Goal: Check status

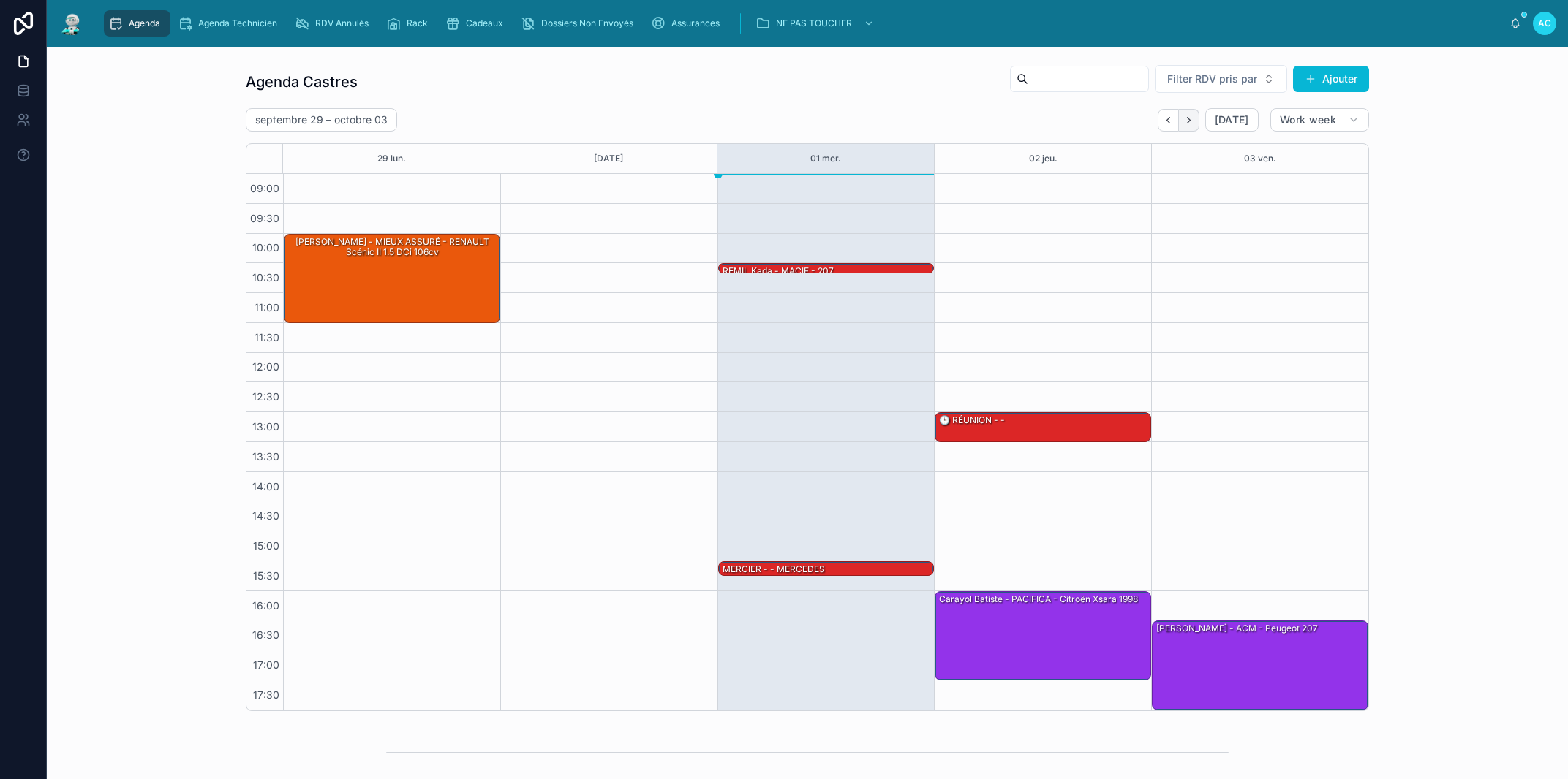
click at [1182, 130] on button "Next" at bounding box center [1188, 121] width 21 height 23
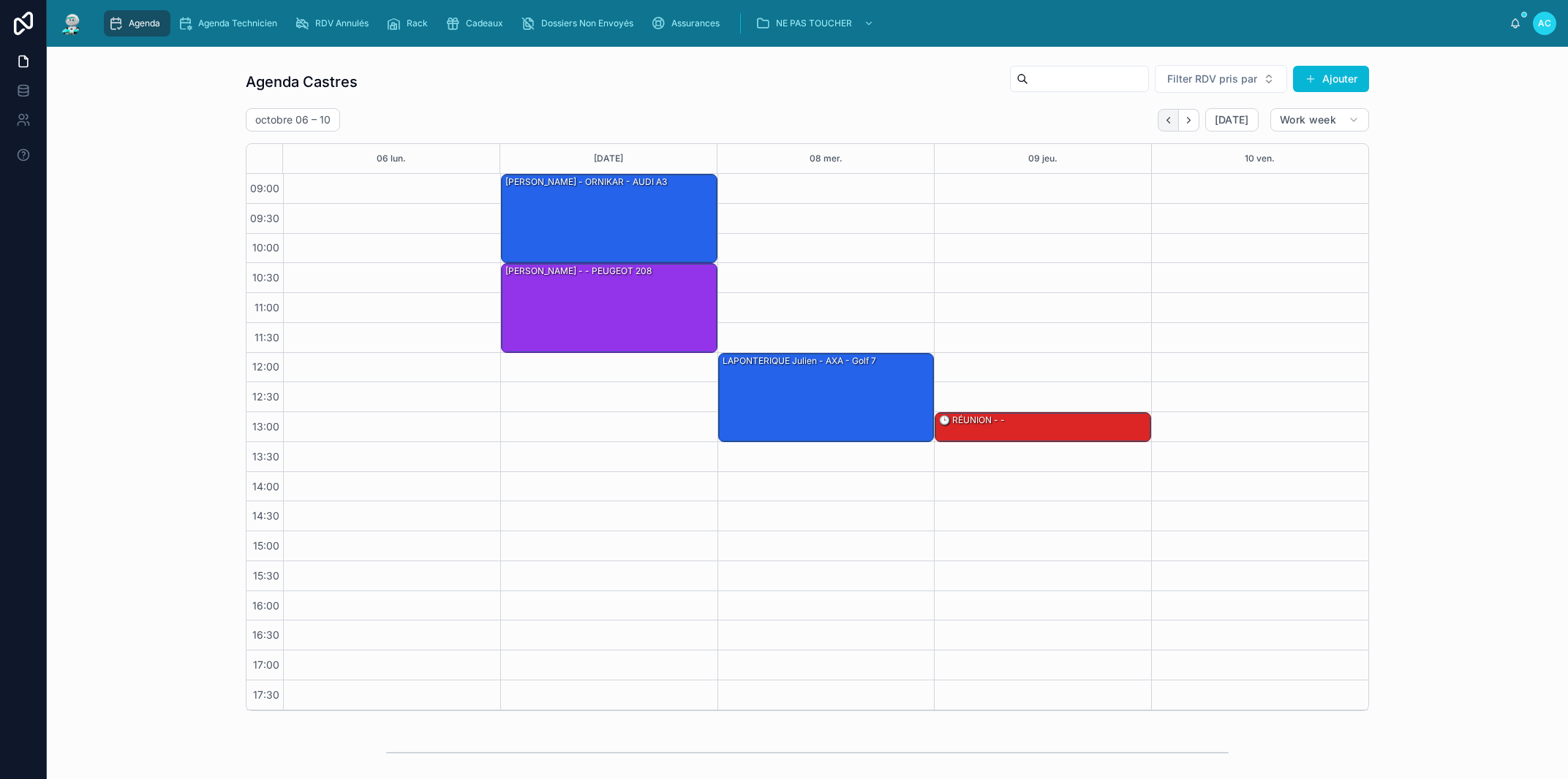
click at [1164, 127] on button "Back" at bounding box center [1168, 121] width 21 height 23
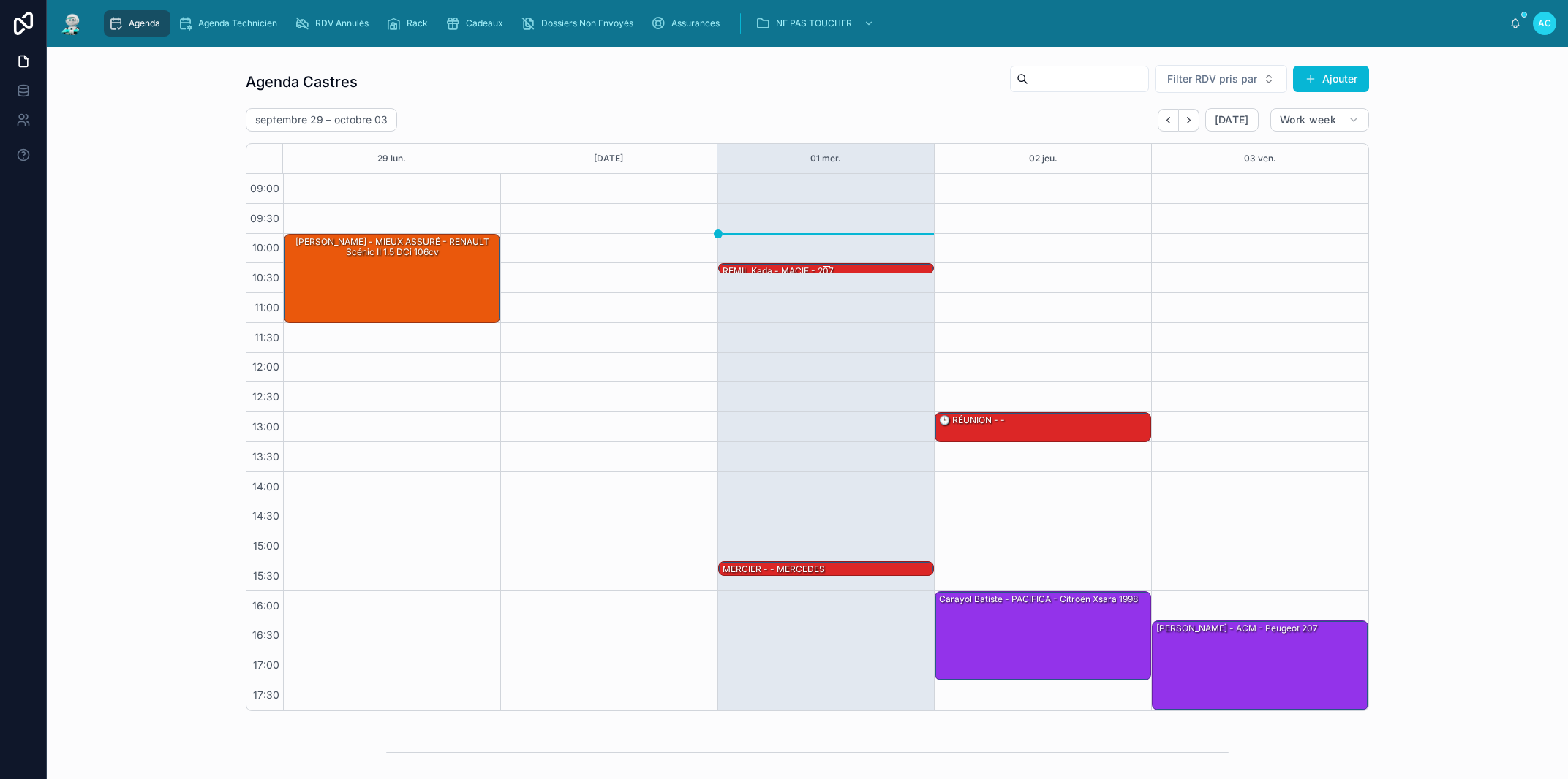
click at [809, 269] on div "REMIL Kada - MACIF - 207" at bounding box center [777, 271] width 114 height 13
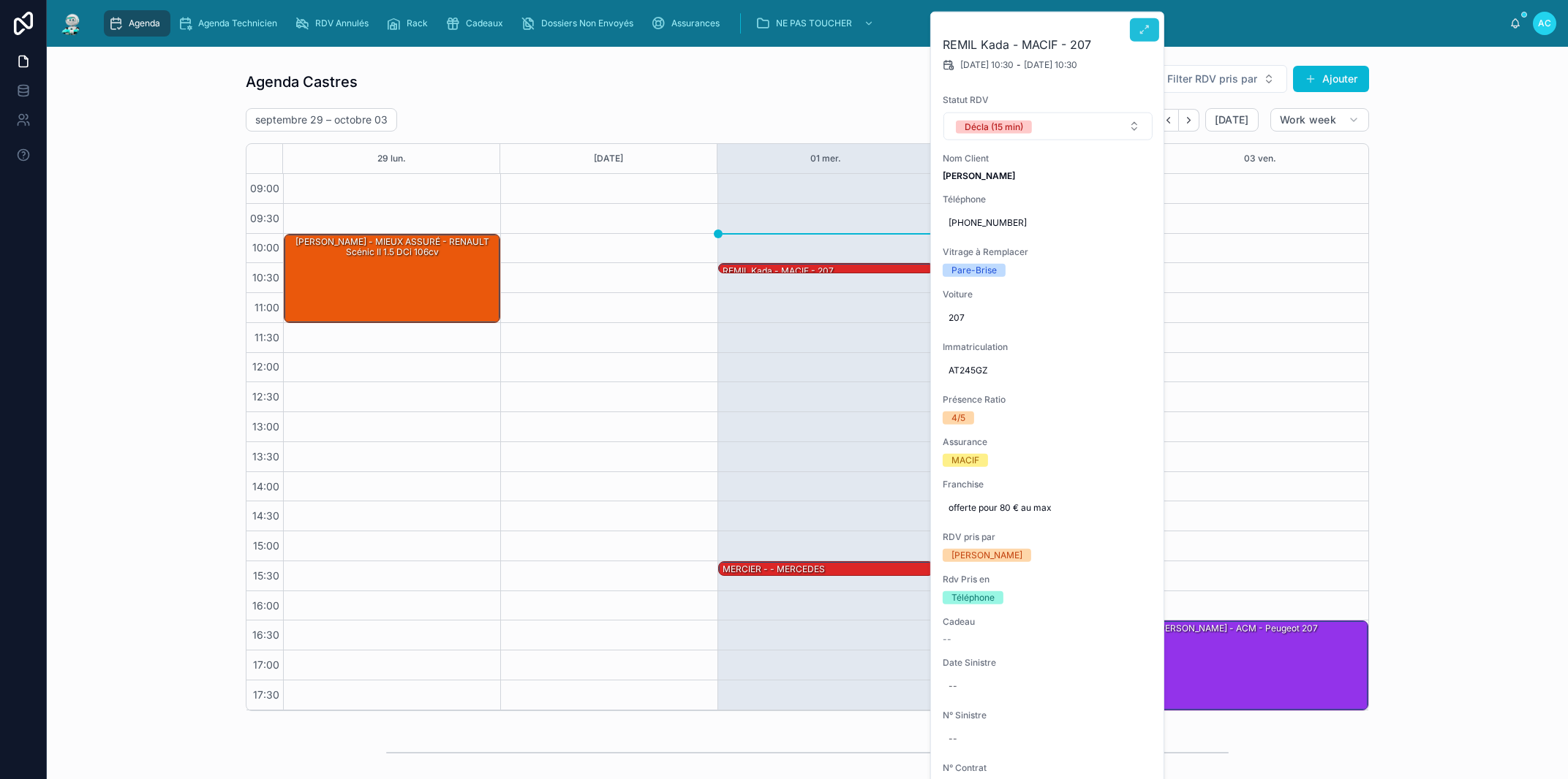
click at [1143, 30] on icon at bounding box center [1144, 30] width 12 height 12
